Goal: Information Seeking & Learning: Find specific fact

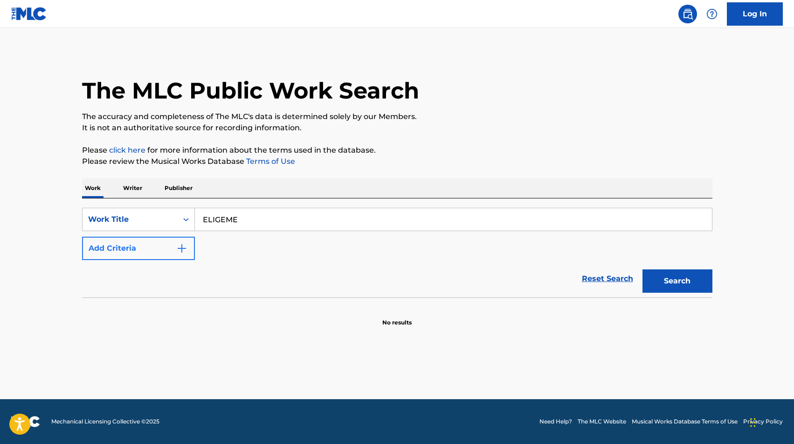
type input "ELIGEME"
click at [131, 243] on button "Add Criteria" at bounding box center [138, 247] width 113 height 23
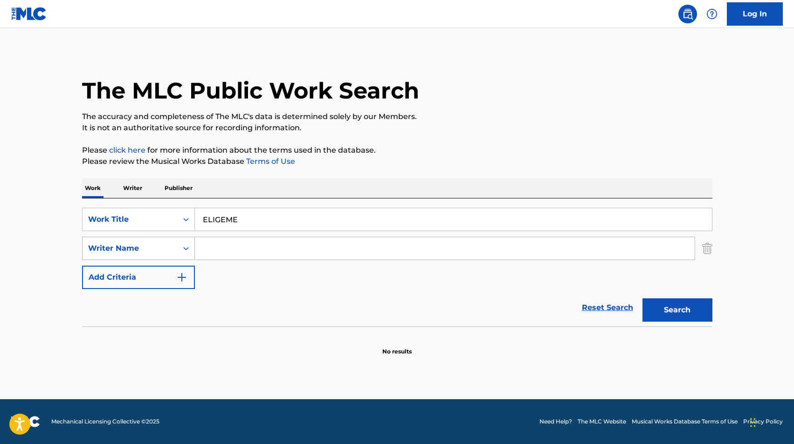
click at [158, 245] on div "Writer Name" at bounding box center [130, 248] width 84 height 11
click at [214, 246] on input "Search Form" at bounding box center [445, 248] width 500 height 22
click at [695, 307] on button "Search" at bounding box center [678, 309] width 70 height 23
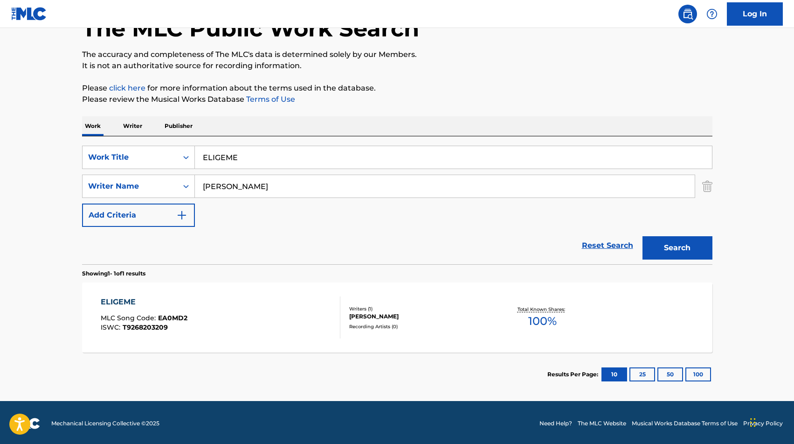
scroll to position [64, 0]
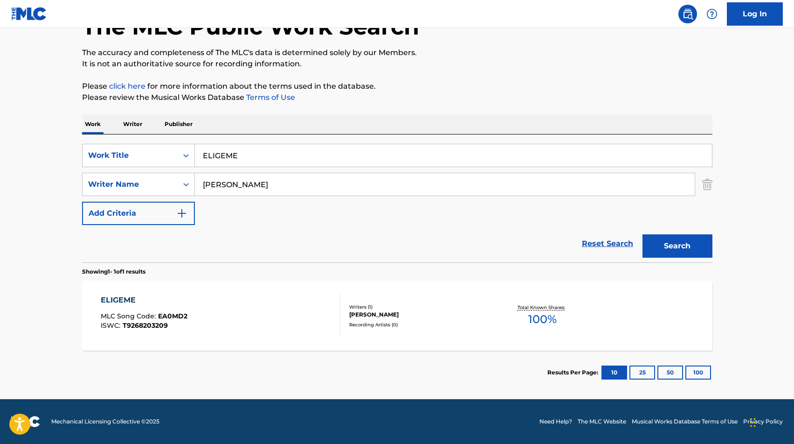
click at [265, 182] on input "[PERSON_NAME]" at bounding box center [445, 184] width 500 height 22
click at [662, 241] on button "Search" at bounding box center [678, 245] width 70 height 23
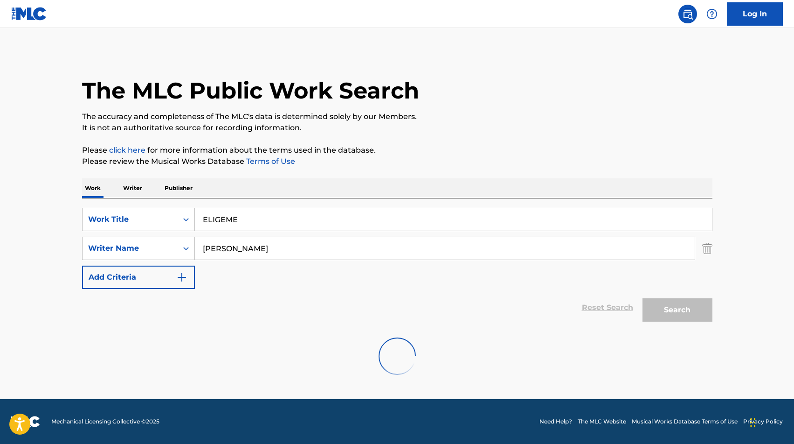
scroll to position [0, 0]
click at [323, 241] on input "[PERSON_NAME]" at bounding box center [445, 248] width 500 height 22
type input "[PERSON_NAME]"
click at [703, 306] on button "Search" at bounding box center [678, 309] width 70 height 23
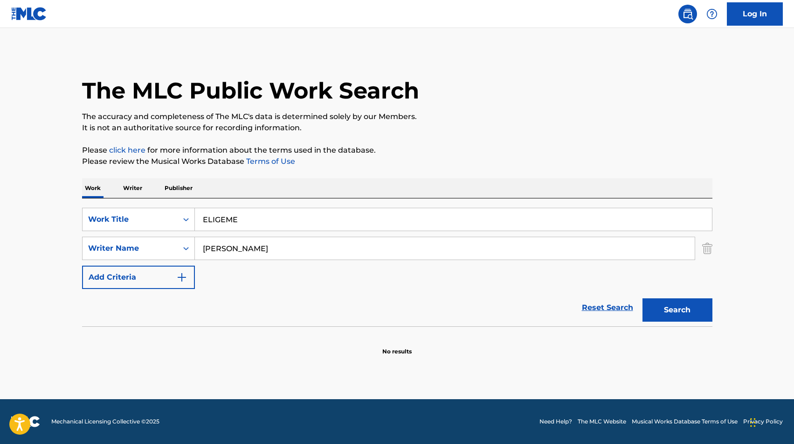
click at [229, 228] on input "ELIGEME" at bounding box center [453, 219] width 517 height 22
paste input "N ESTA MISMA CANTINA"
type input "EN ESTA MISMA CANTINA"
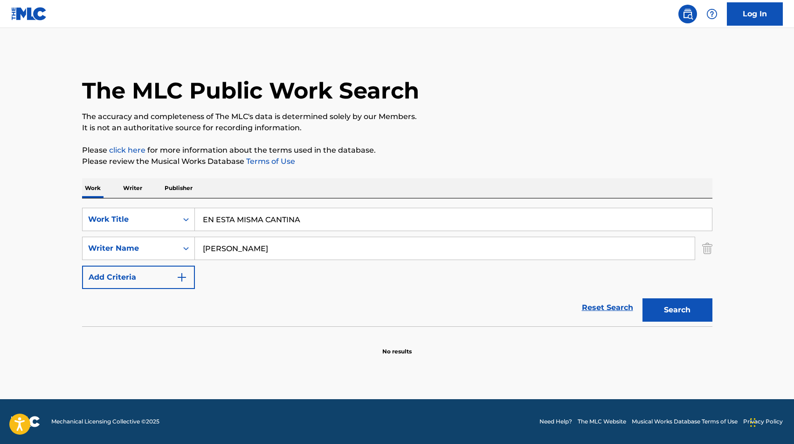
click at [225, 243] on input "[PERSON_NAME]" at bounding box center [445, 248] width 500 height 22
type input "mercado"
click at [643, 298] on button "Search" at bounding box center [678, 309] width 70 height 23
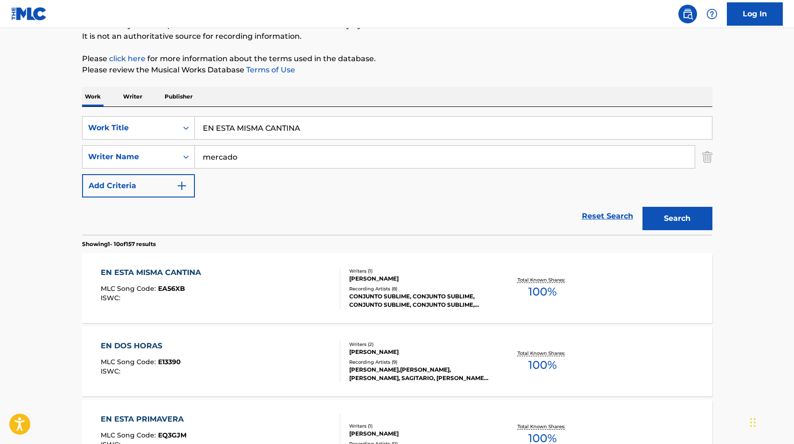
scroll to position [92, 0]
click at [282, 114] on div "SearchWithCriteriaa89cbf1b-e362-46a7-b54c-d5efef482472 Work Title EN ESTA MISMA…" at bounding box center [397, 170] width 631 height 128
click at [278, 124] on input "EN ESTA MISMA CANTINA" at bounding box center [453, 127] width 517 height 22
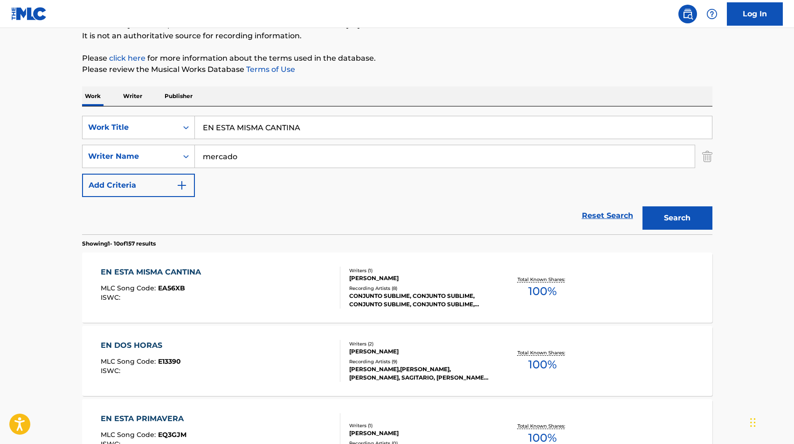
click at [278, 124] on input "EN ESTA MISMA CANTINA" at bounding box center [453, 127] width 517 height 22
paste input "SA ES MI VID"
type input "ESA ES MI VIDA"
click at [222, 144] on div "SearchWithCriteriaa89cbf1b-e362-46a7-b54c-d5efef482472 Work Title ESA ES MI VID…" at bounding box center [397, 156] width 631 height 81
click at [222, 145] on input "mercado" at bounding box center [445, 156] width 500 height 22
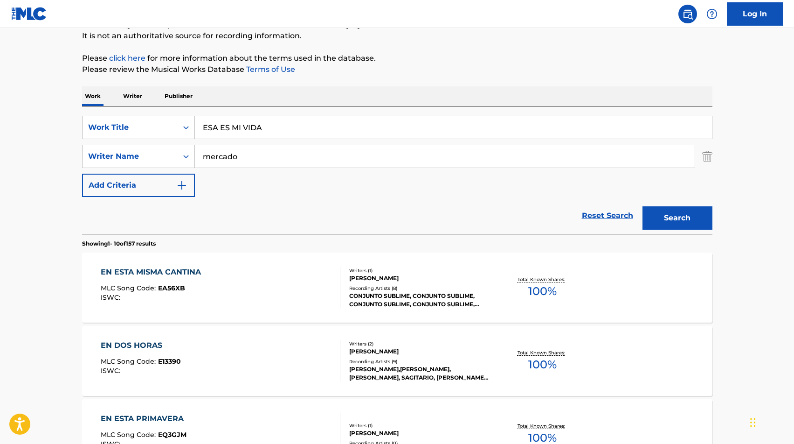
click at [222, 145] on input "mercado" at bounding box center [445, 156] width 500 height 22
type input "SANTIAGO"
click at [643, 206] on button "Search" at bounding box center [678, 217] width 70 height 23
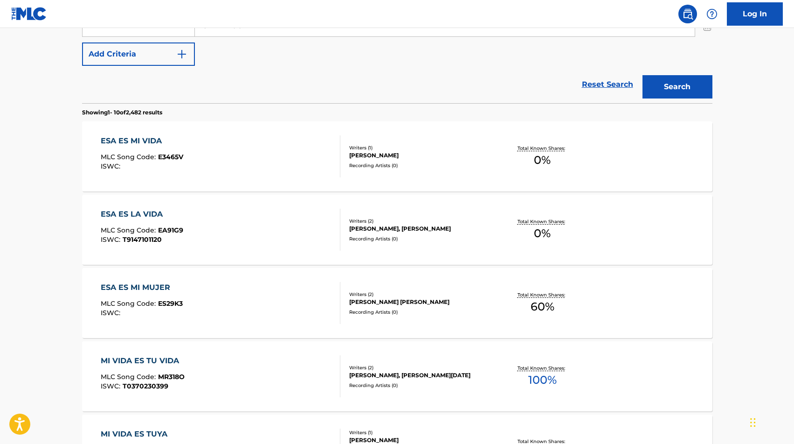
scroll to position [224, 0]
click at [250, 159] on div "ESA ES MI VIDA MLC Song Code : E3465V ISWC :" at bounding box center [221, 155] width 240 height 42
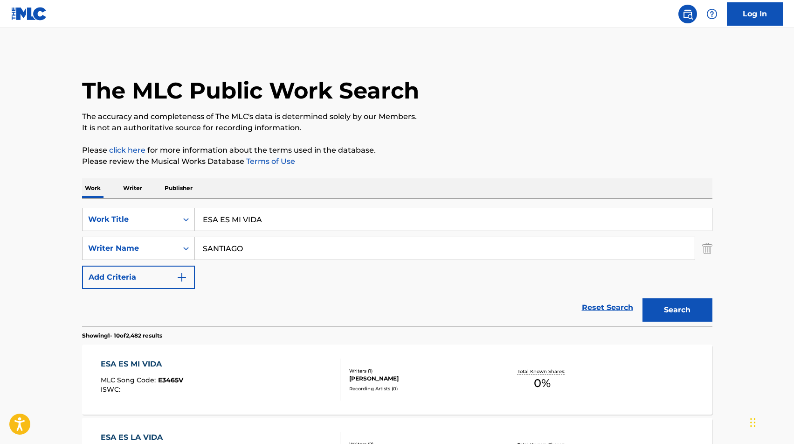
click at [246, 246] on input "SANTIAGO" at bounding box center [445, 248] width 500 height 22
type input "[PERSON_NAME]"
click at [643, 298] on button "Search" at bounding box center [678, 309] width 70 height 23
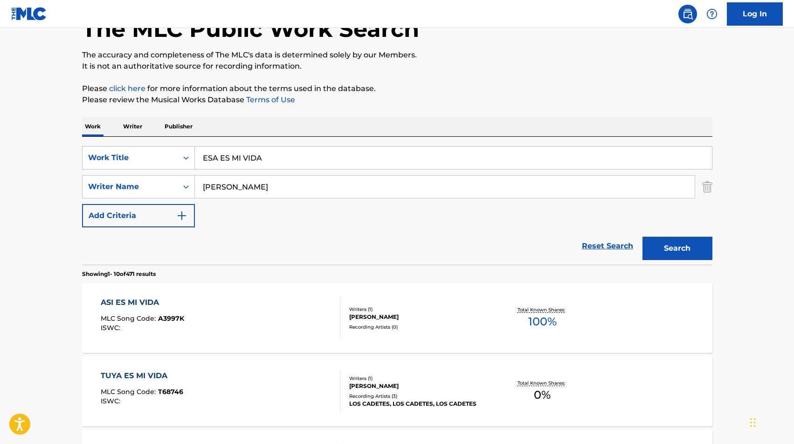
scroll to position [62, 0]
click at [255, 323] on div "ASI ES MI VIDA MLC Song Code : A3997K ISWC :" at bounding box center [221, 317] width 240 height 42
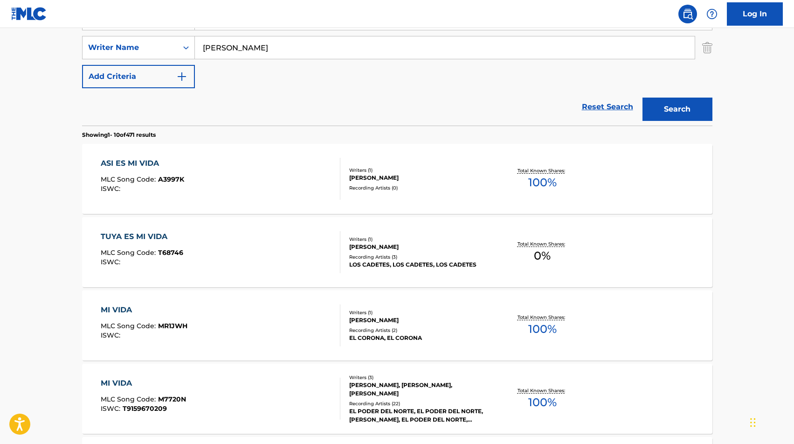
scroll to position [62, 0]
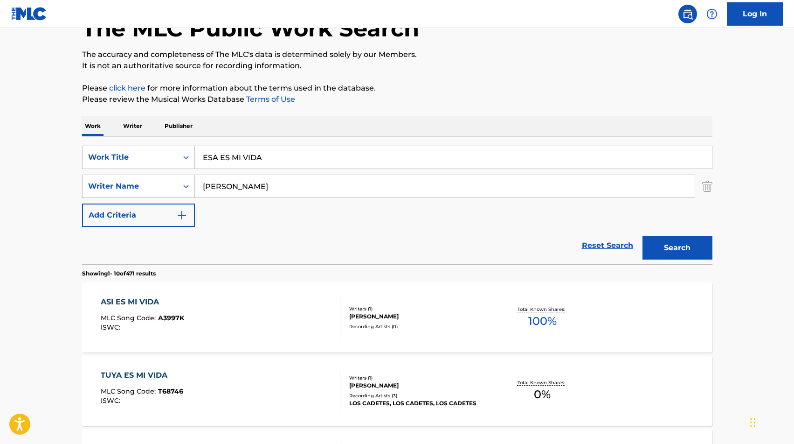
click at [236, 168] on input "ESA ES MI VIDA" at bounding box center [453, 157] width 517 height 22
click at [236, 167] on input "ESA ES MI VIDA" at bounding box center [453, 157] width 517 height 22
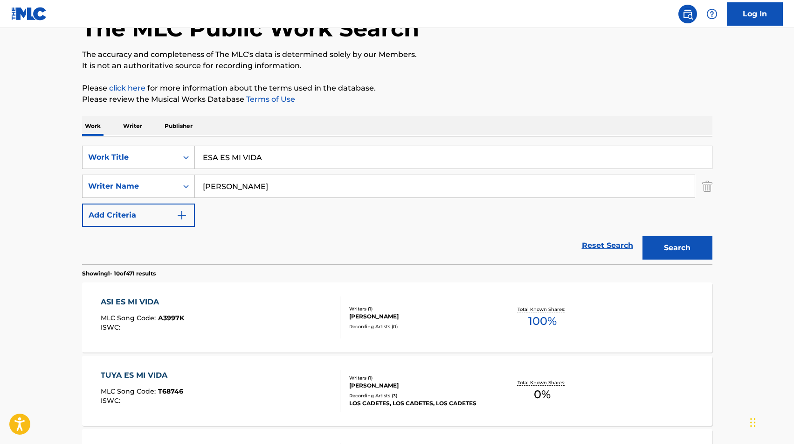
click at [236, 167] on input "ESA ES MI VIDA" at bounding box center [453, 157] width 517 height 22
type input "ESE CUENTITO"
click at [264, 188] on input "[PERSON_NAME]" at bounding box center [445, 186] width 500 height 22
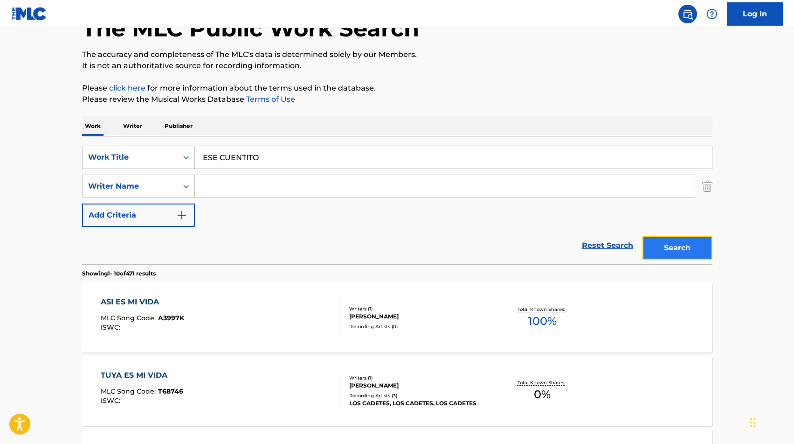
click at [647, 237] on button "Search" at bounding box center [678, 247] width 70 height 23
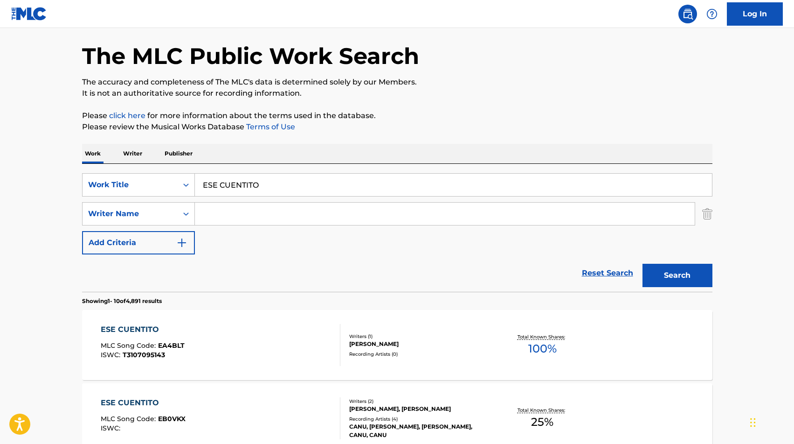
scroll to position [24, 0]
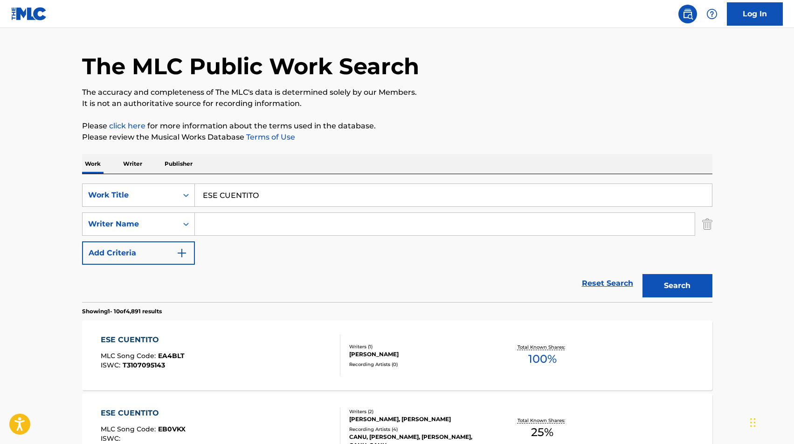
click at [230, 212] on div "Search Form" at bounding box center [445, 223] width 500 height 23
click at [228, 227] on input "Search Form" at bounding box center [445, 224] width 500 height 22
click at [686, 295] on button "Search" at bounding box center [678, 285] width 70 height 23
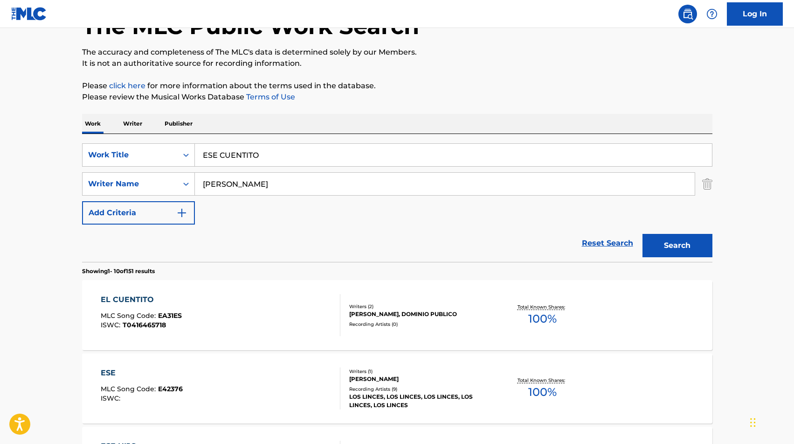
scroll to position [52, 0]
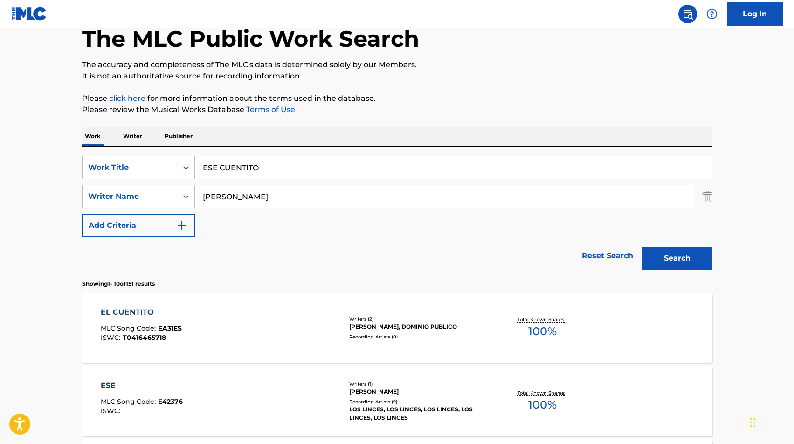
click at [242, 194] on input "[PERSON_NAME]" at bounding box center [445, 196] width 500 height 22
type input "PERLA"
click at [680, 248] on button "Search" at bounding box center [678, 257] width 70 height 23
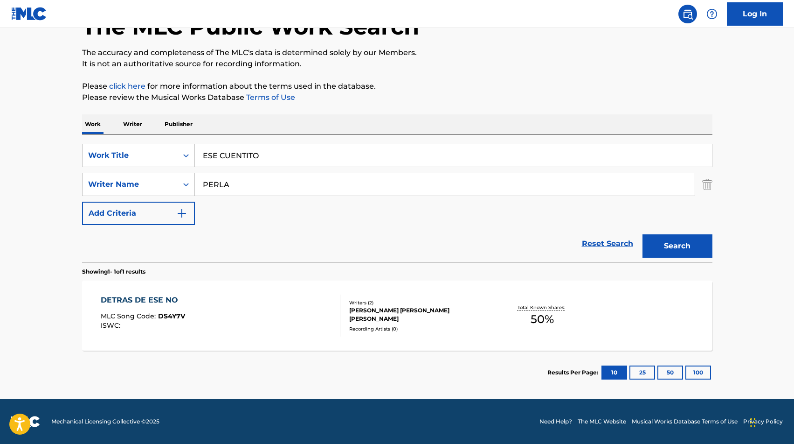
scroll to position [61, 0]
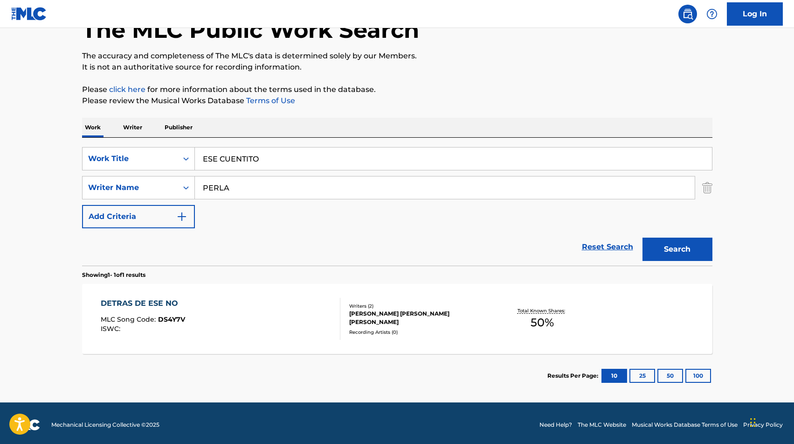
click at [244, 191] on input "PERLA" at bounding box center [445, 187] width 500 height 22
click at [222, 167] on input "ESE CUENTITO" at bounding box center [453, 158] width 517 height 22
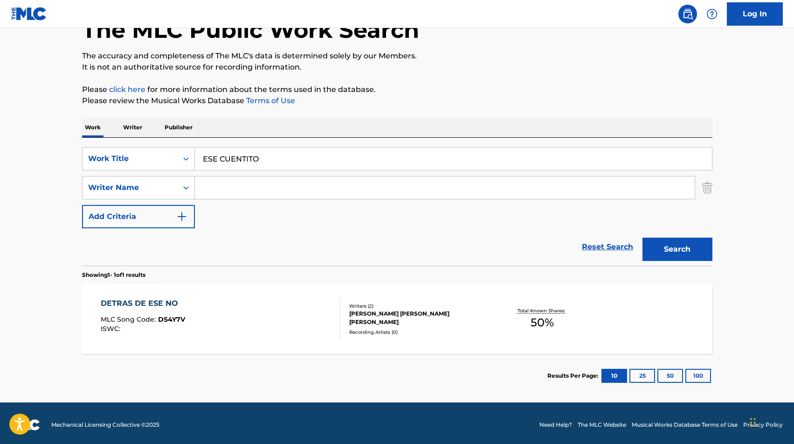
click at [222, 167] on input "ESE CUENTITO" at bounding box center [453, 158] width 517 height 22
click at [703, 251] on button "Search" at bounding box center [678, 248] width 70 height 23
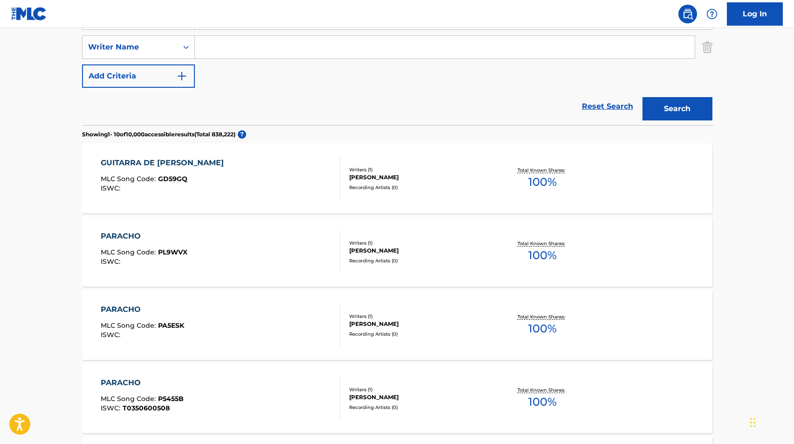
scroll to position [0, 0]
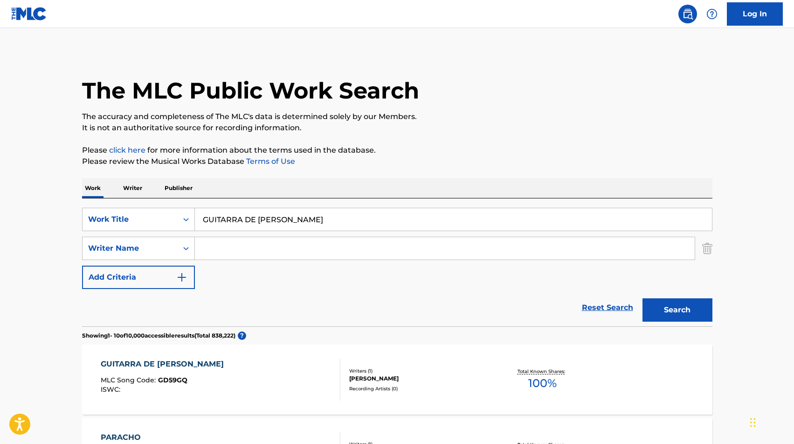
click at [226, 215] on input "GUITARRA DE [PERSON_NAME]" at bounding box center [453, 219] width 517 height 22
paste input "HISTORIA EN EL CAFE"
click at [643, 298] on button "Search" at bounding box center [678, 309] width 70 height 23
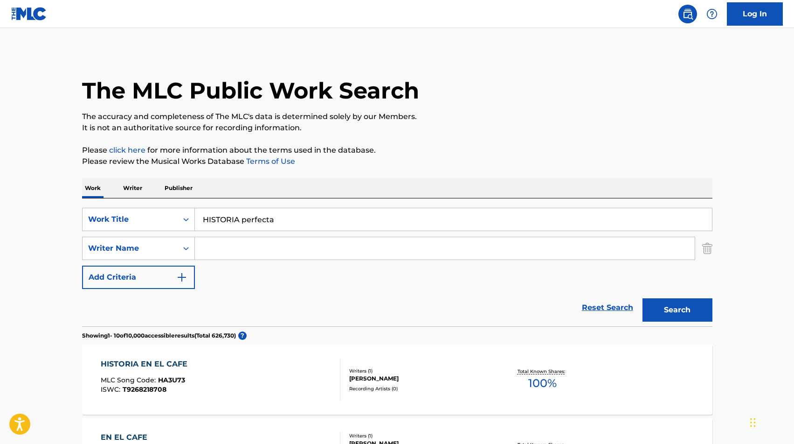
click at [643, 298] on button "Search" at bounding box center [678, 309] width 70 height 23
type input "HISTORIA PERFECTA"
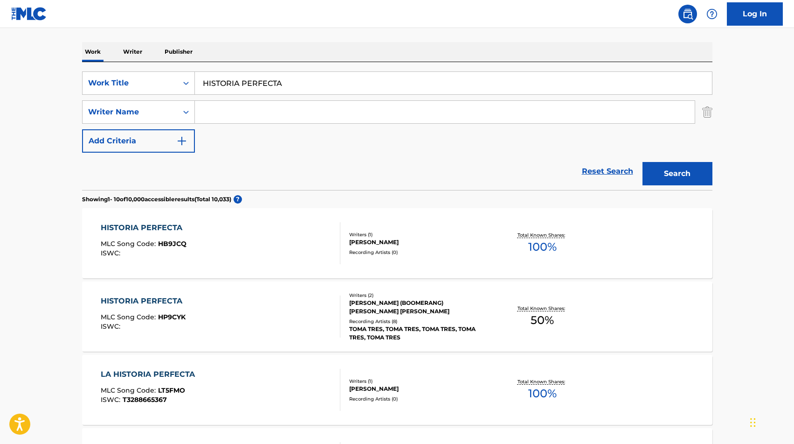
scroll to position [133, 0]
